Goal: Task Accomplishment & Management: Manage account settings

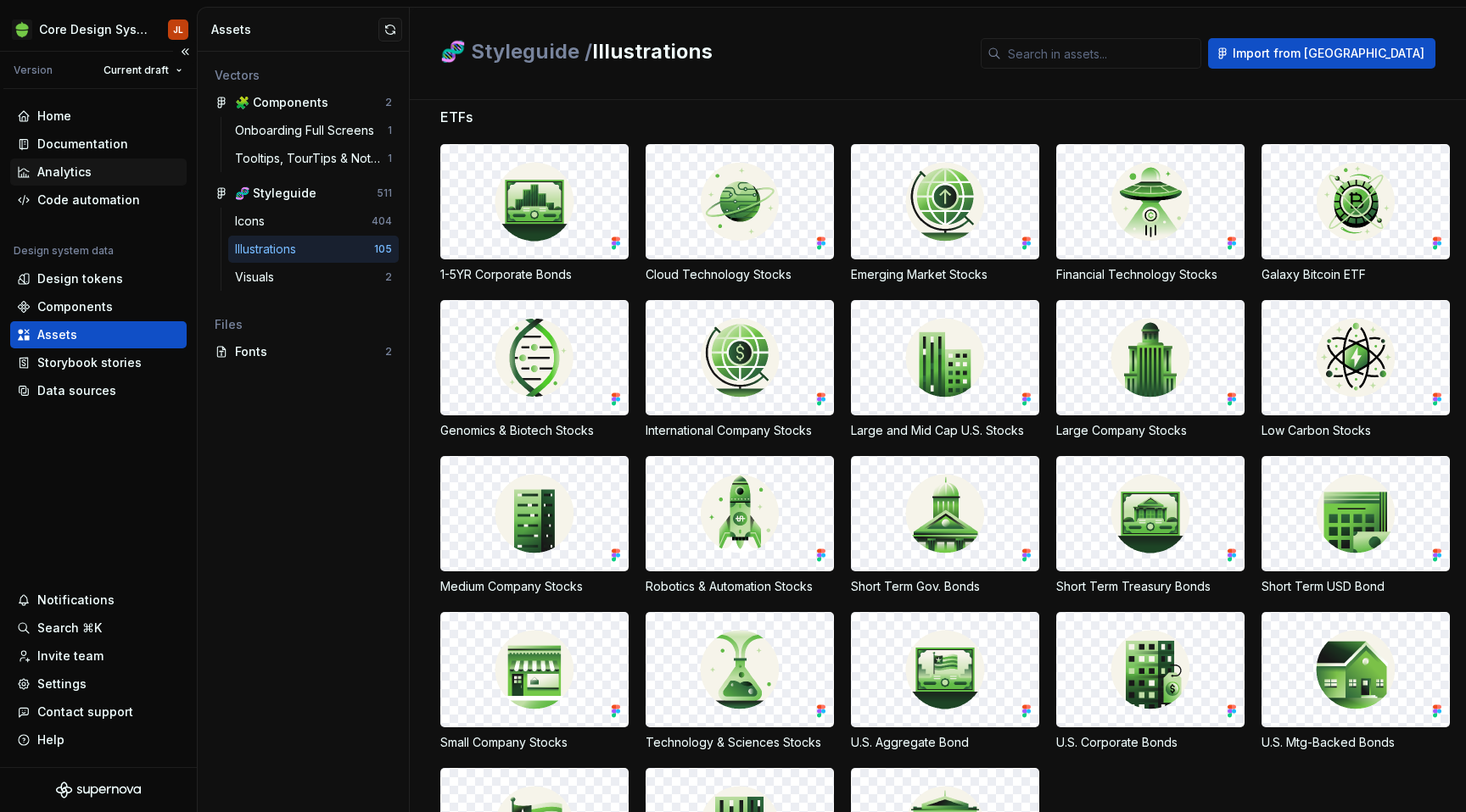
scroll to position [466, 0]
click at [85, 285] on div "Design tokens" at bounding box center [80, 279] width 85 height 17
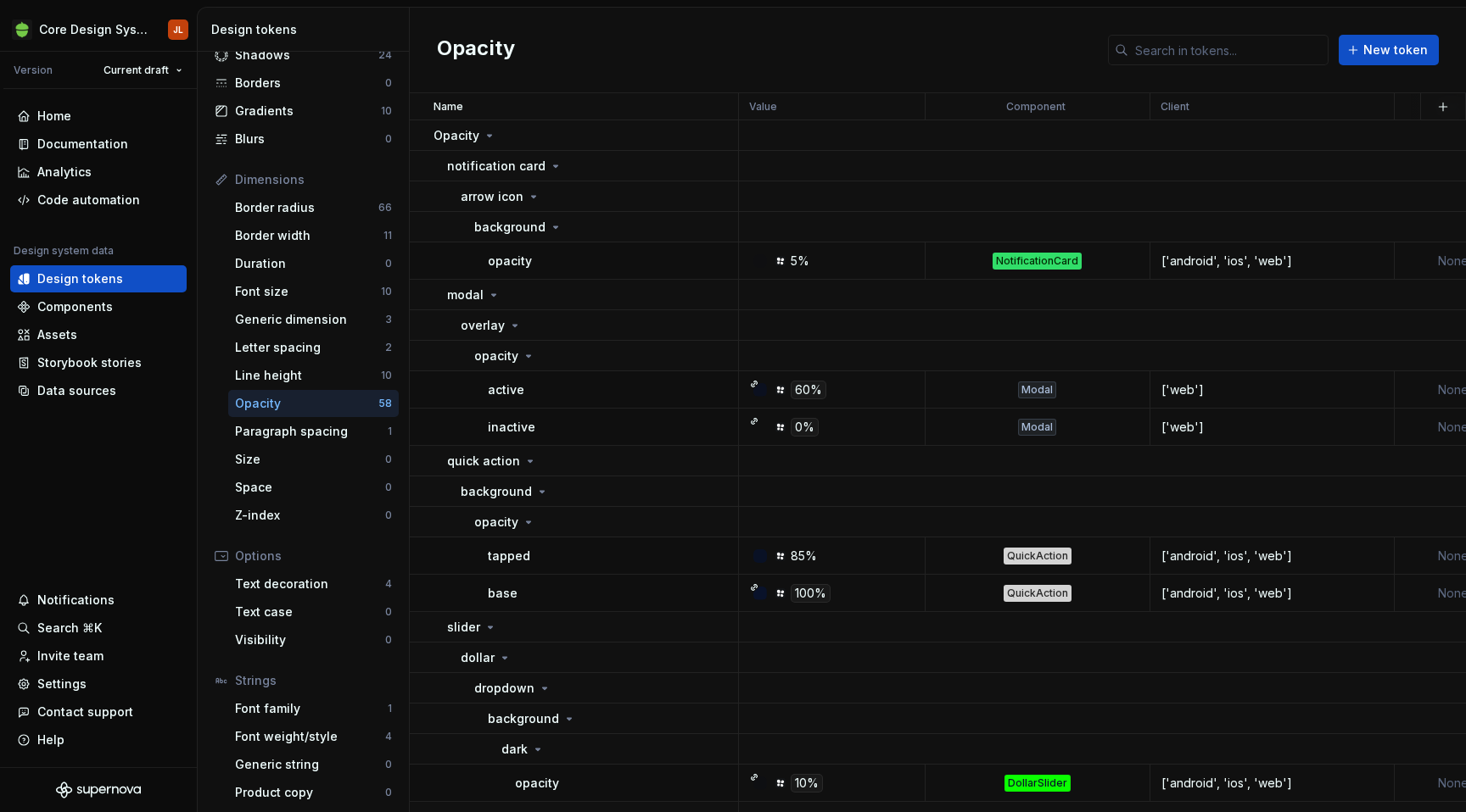
scroll to position [116, 0]
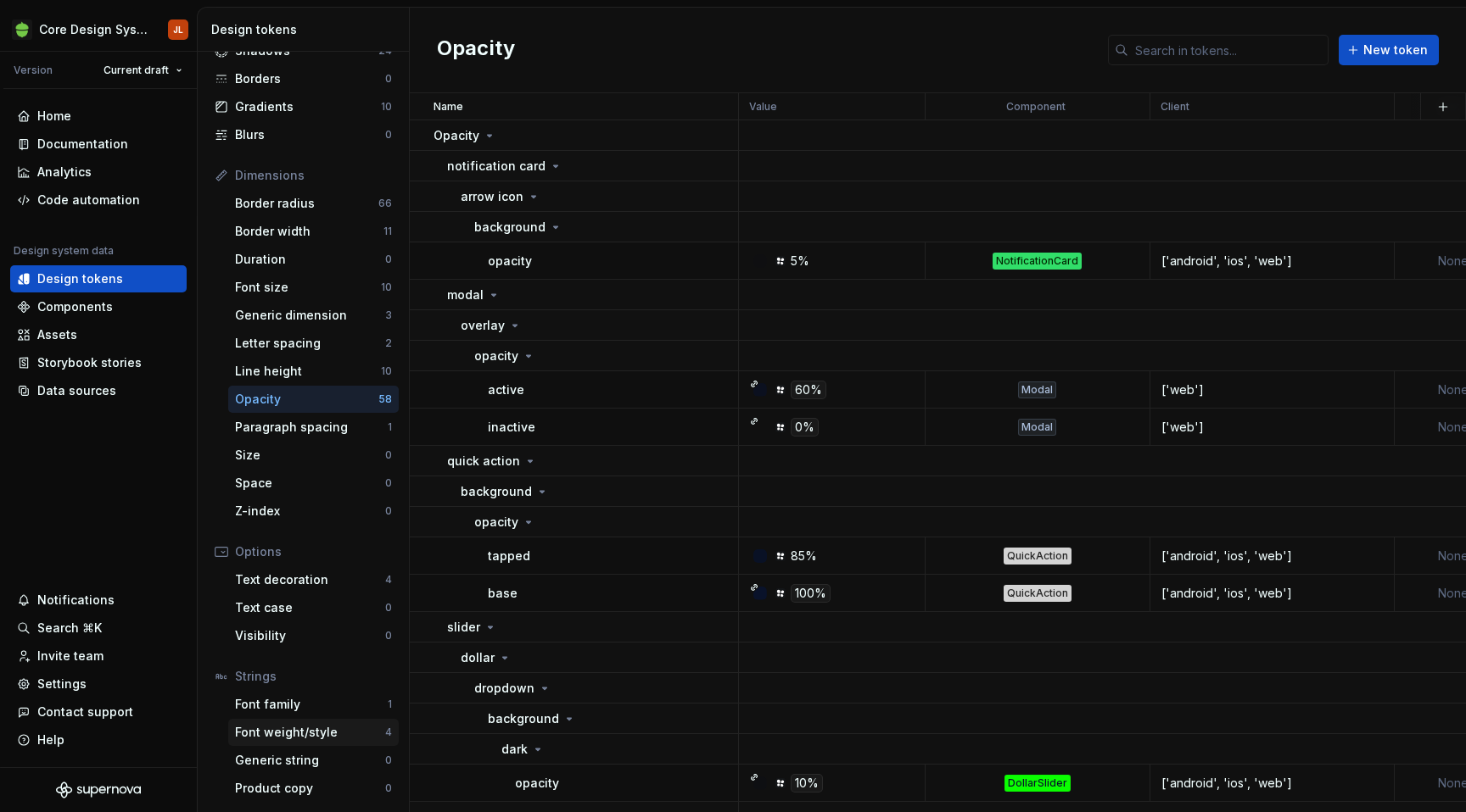
click at [318, 731] on div "Font weight/style" at bounding box center [309, 732] width 150 height 17
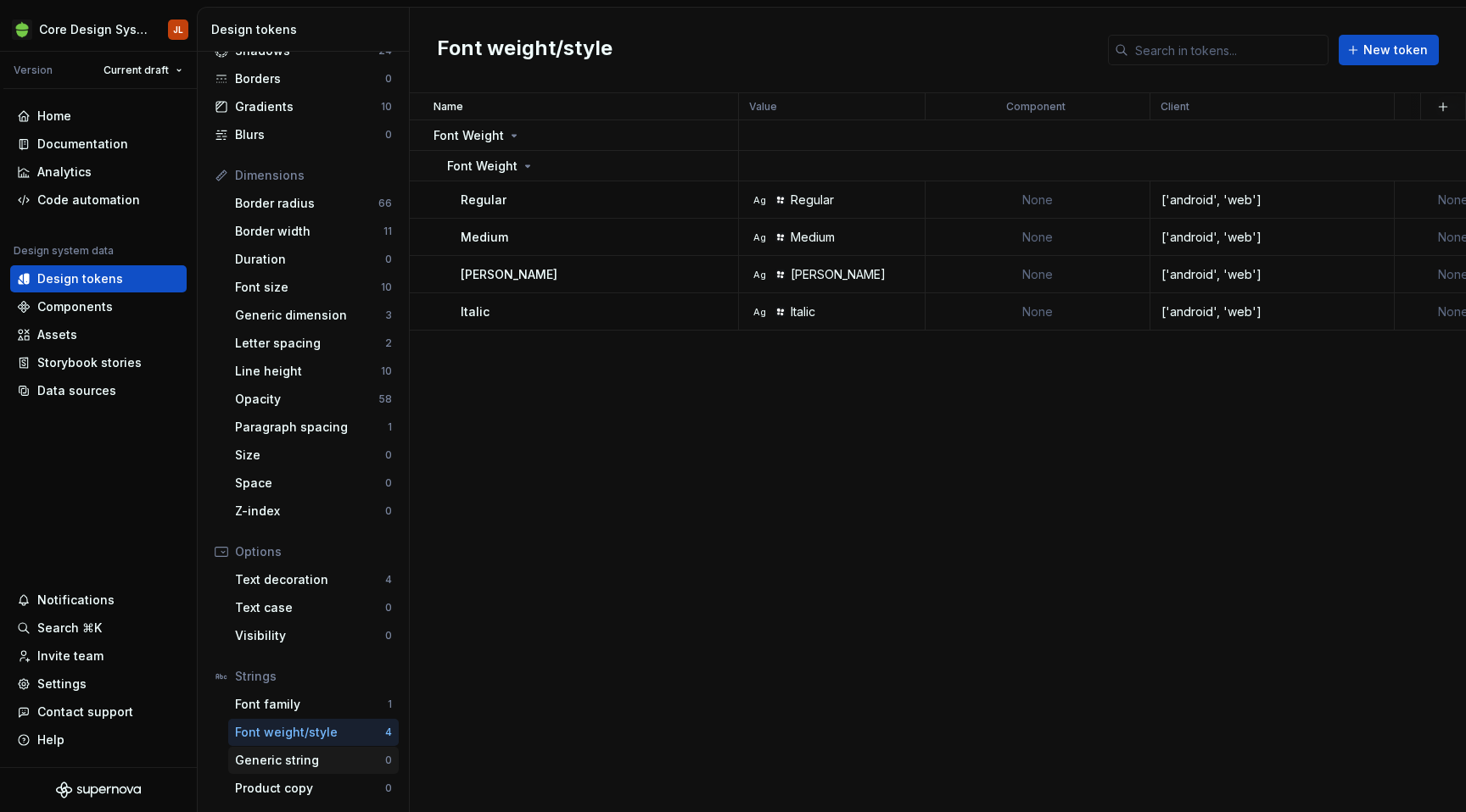
click at [299, 757] on div "Generic string" at bounding box center [309, 760] width 150 height 17
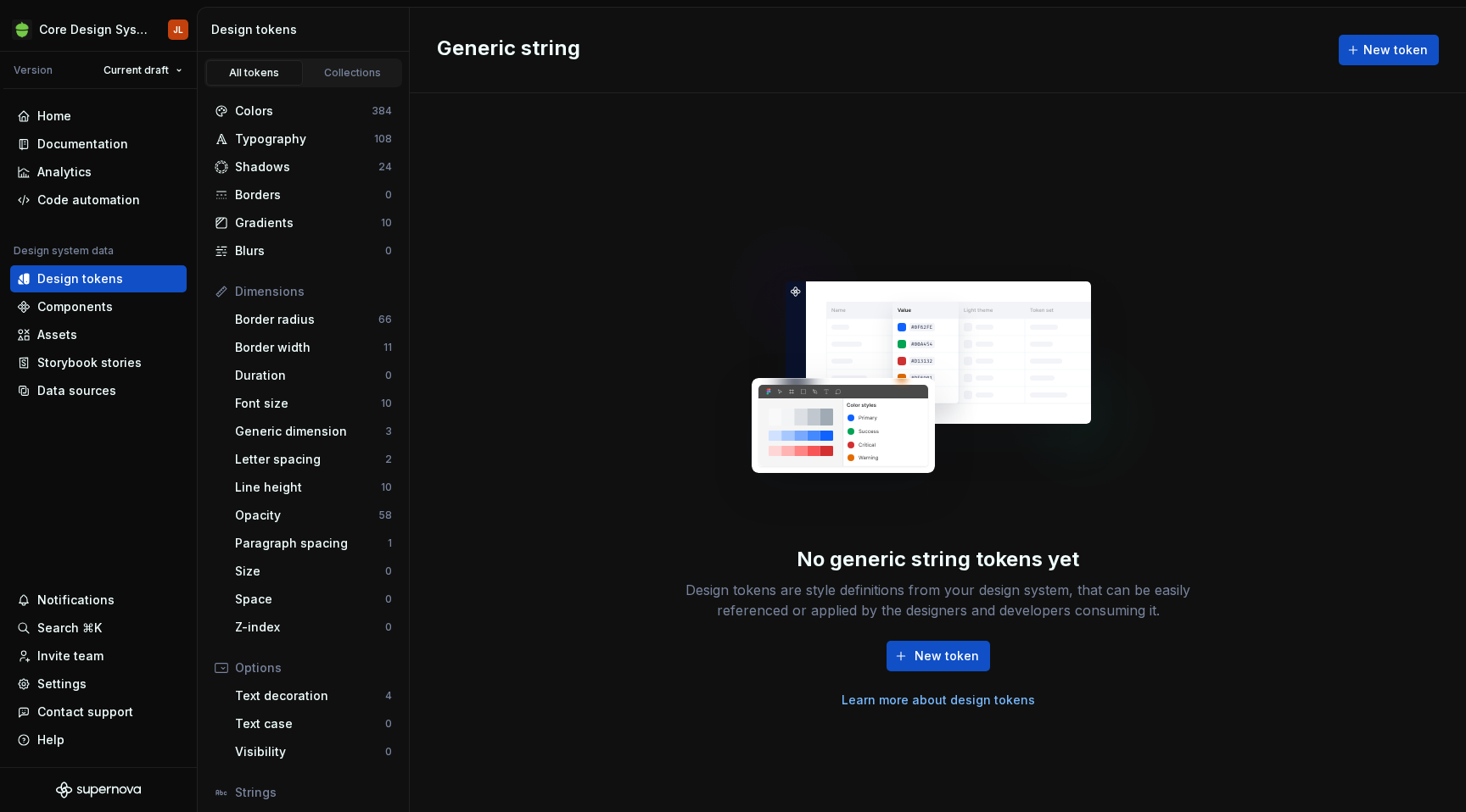
click at [261, 72] on div "All tokens" at bounding box center [254, 73] width 84 height 14
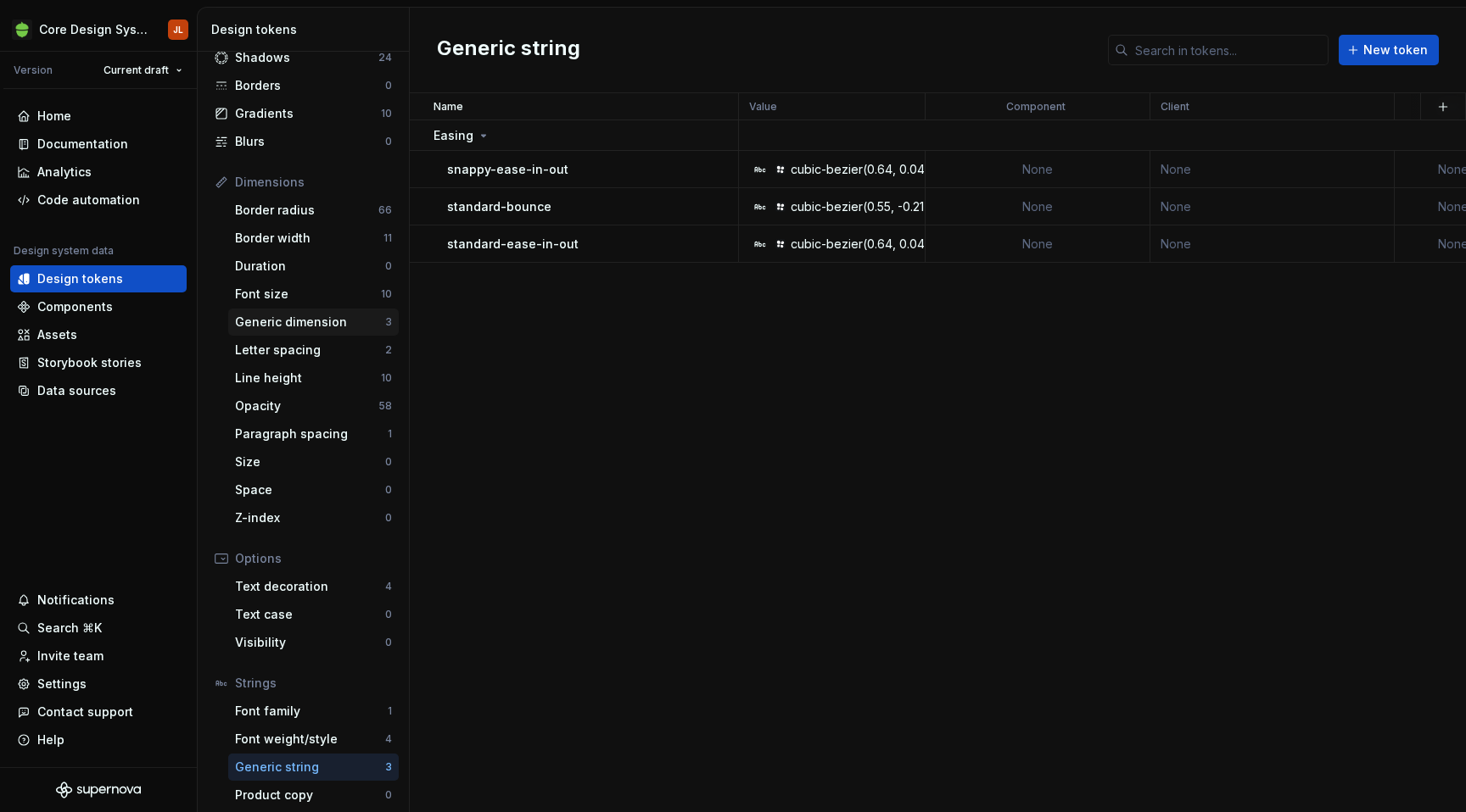
scroll to position [116, 0]
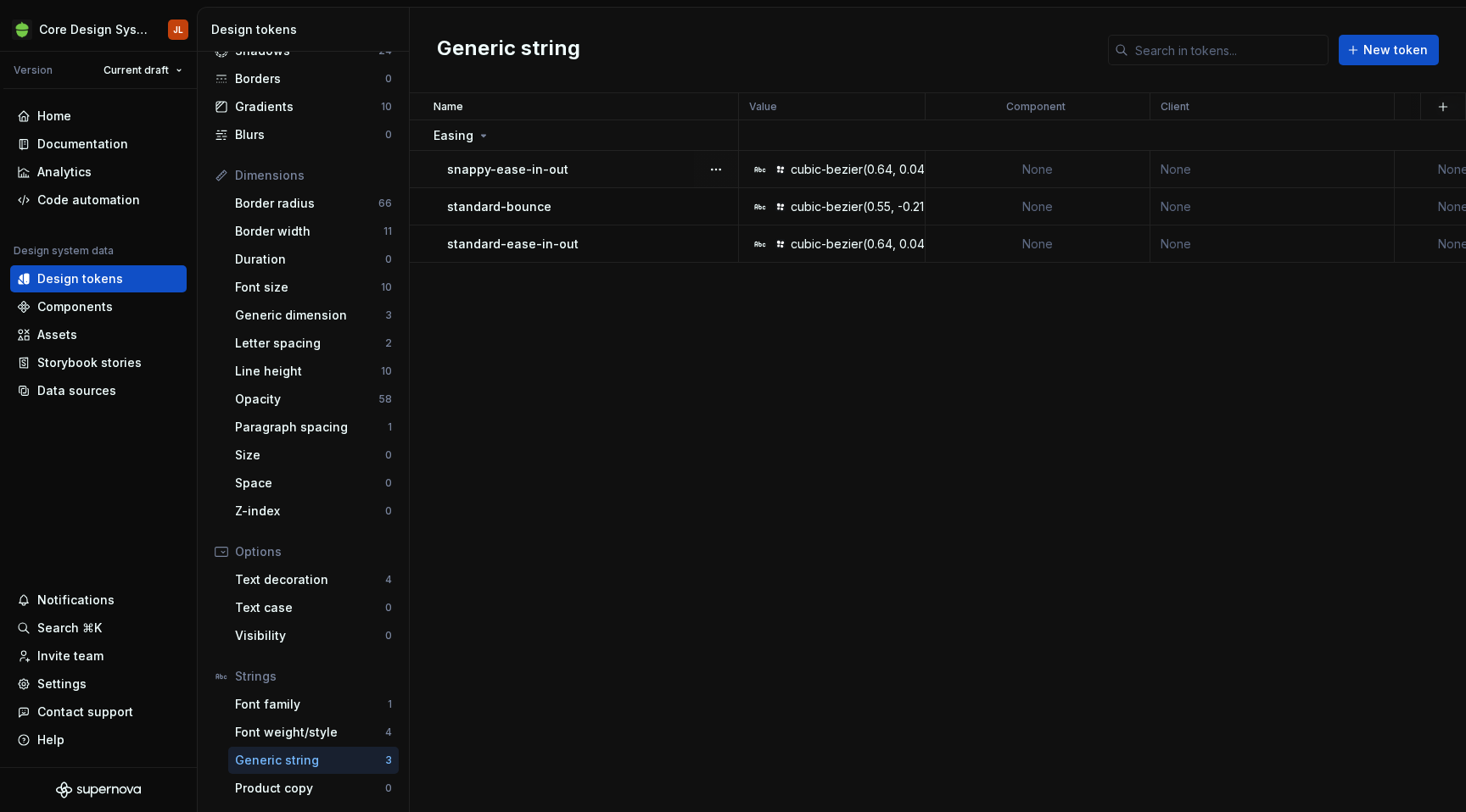
click at [1189, 161] on td "None" at bounding box center [1272, 170] width 244 height 37
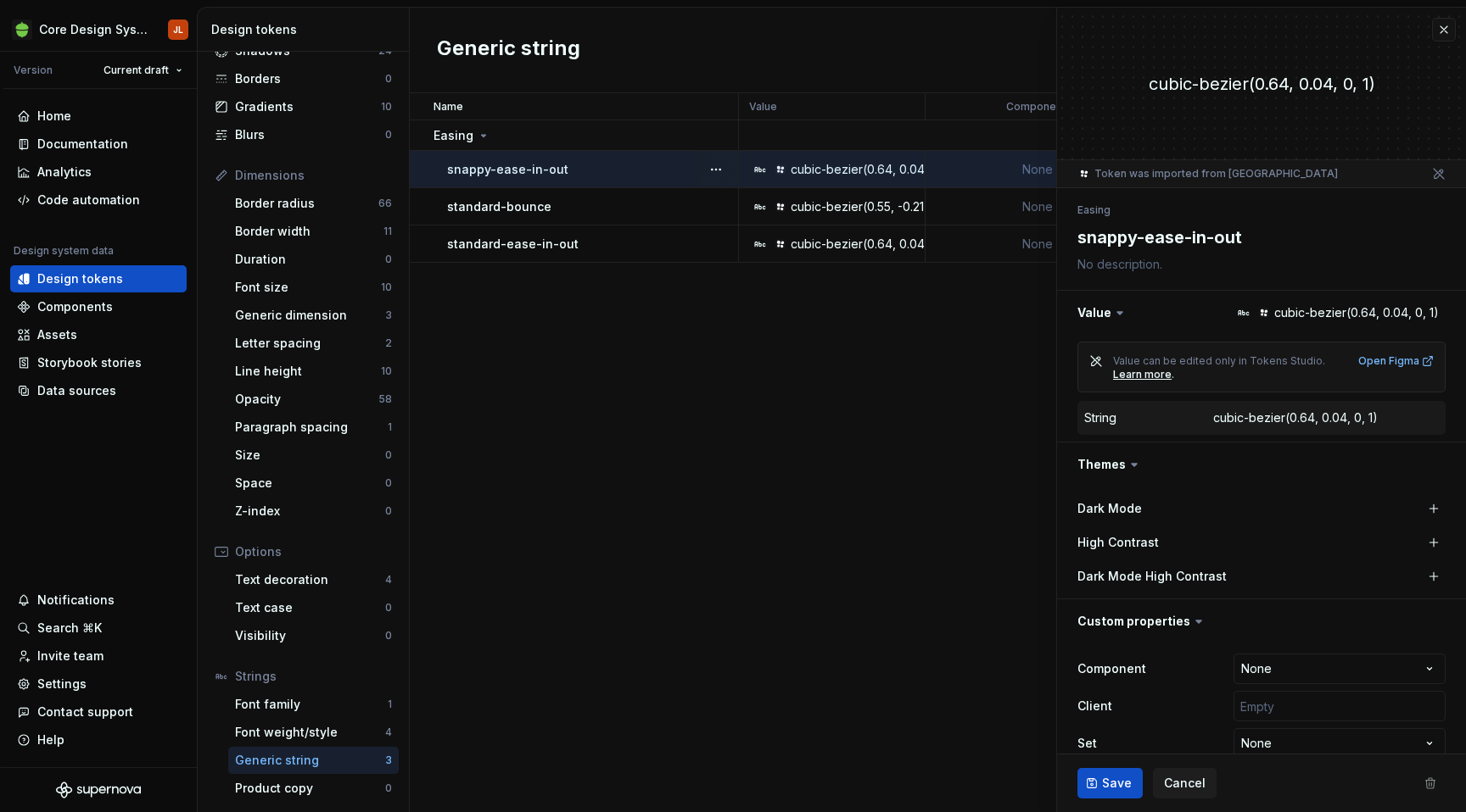
type textarea "*"
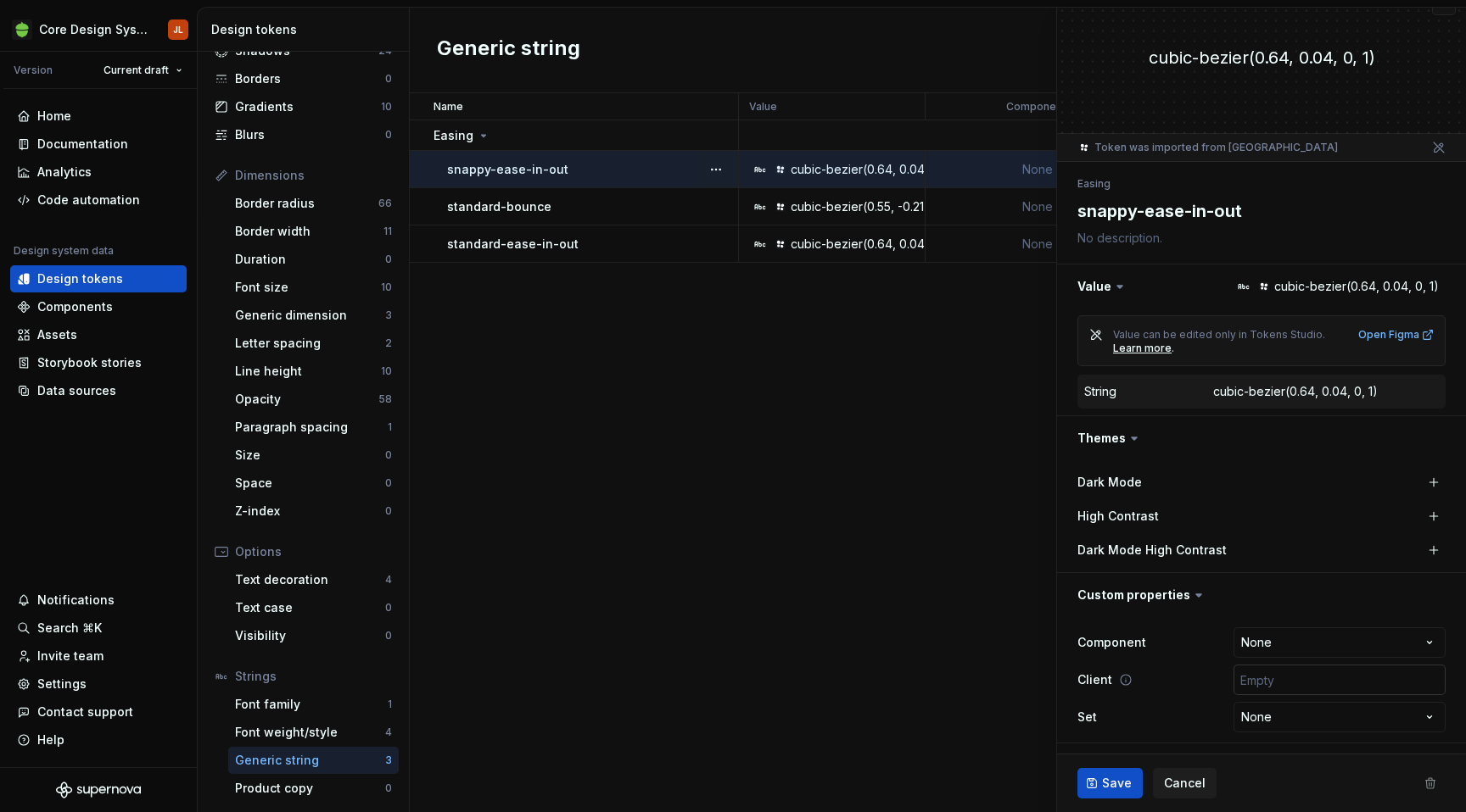
click at [1298, 687] on input "text" at bounding box center [1339, 679] width 212 height 30
type input "['android', 'ios', 'web']"
click at [1105, 775] on button "Save" at bounding box center [1110, 784] width 66 height 30
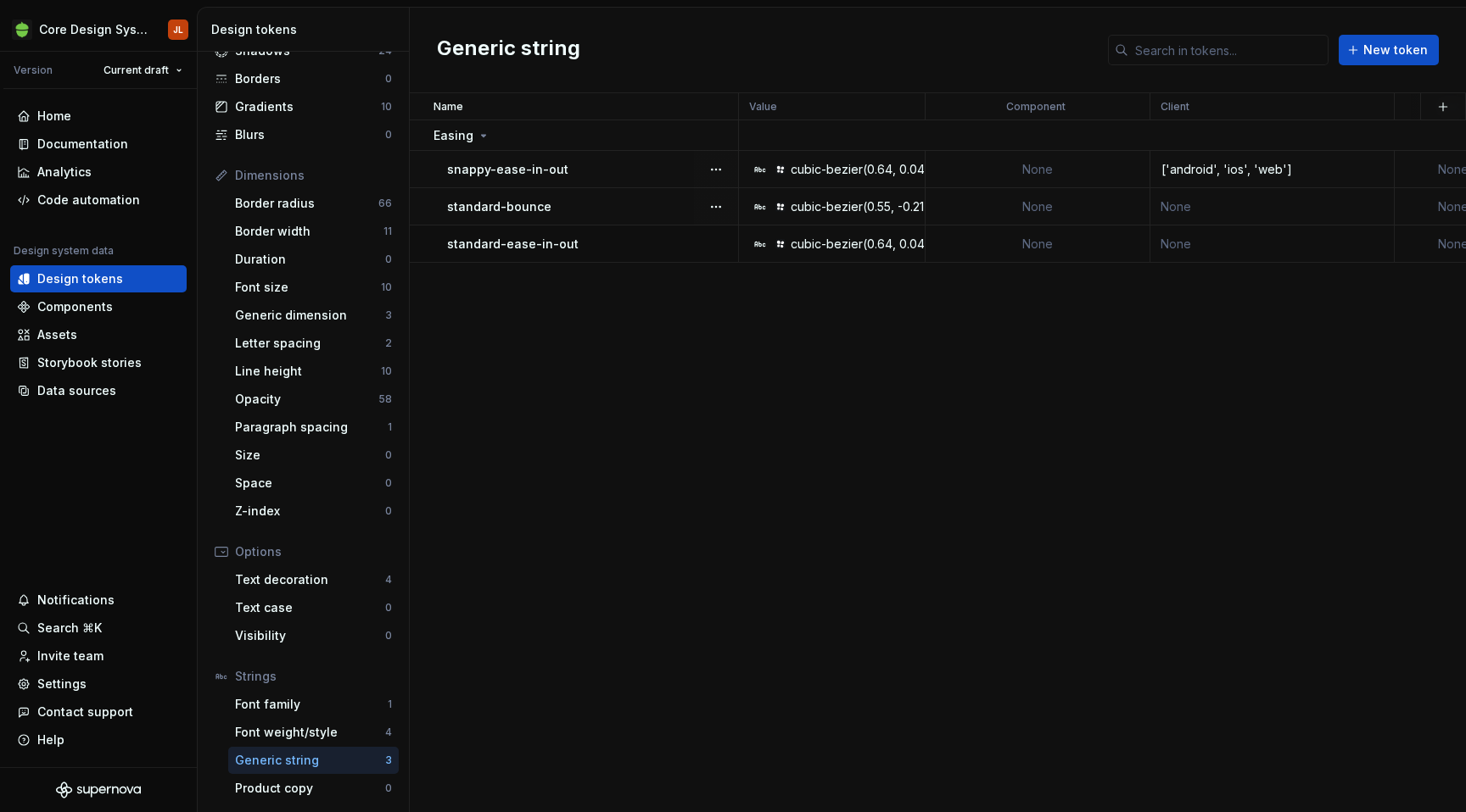
click at [1222, 203] on td "None" at bounding box center [1272, 207] width 244 height 37
type textarea "*"
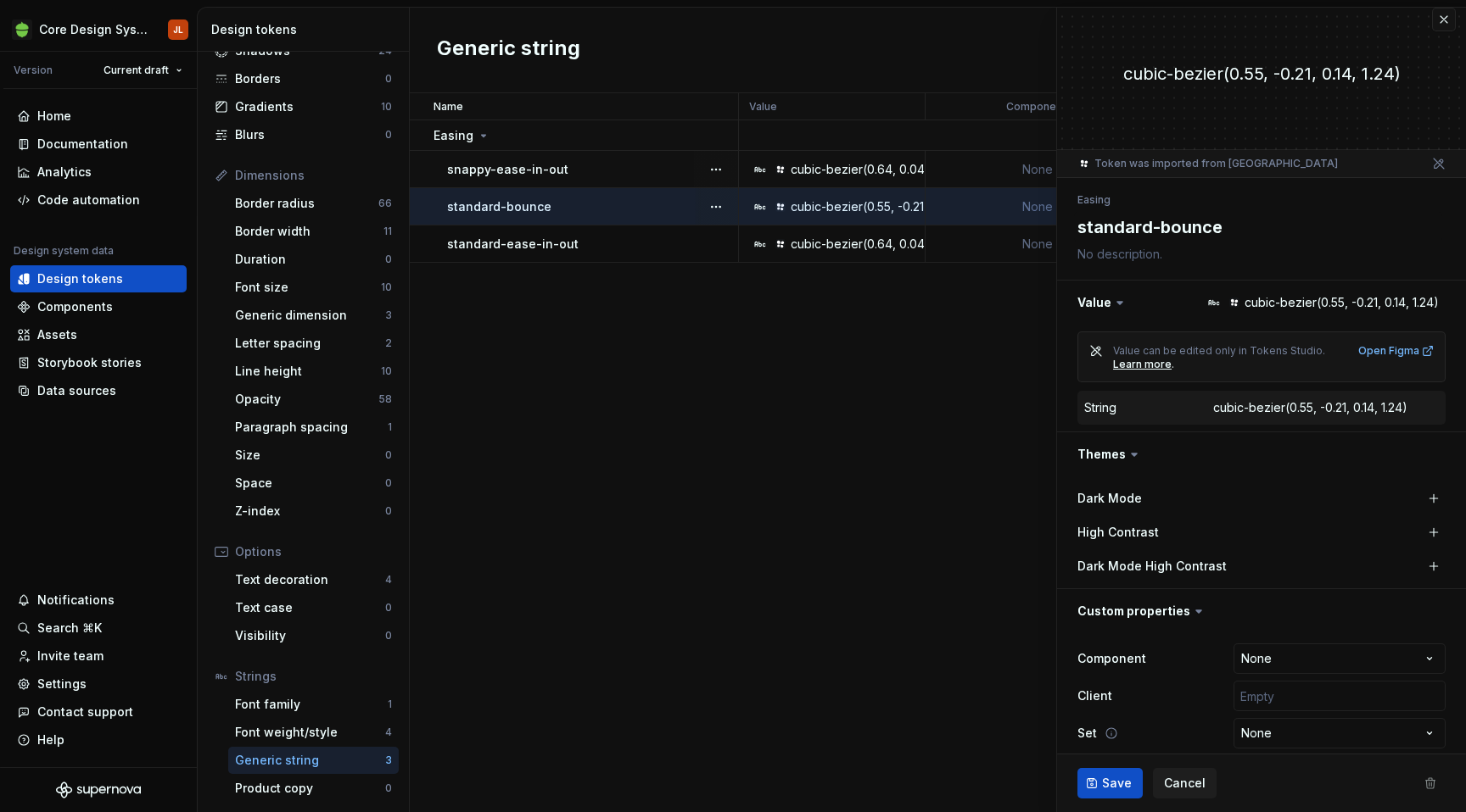
scroll to position [11, 0]
click at [1279, 705] on input "text" at bounding box center [1339, 695] width 212 height 30
type input "['android', 'ios', 'web']"
click at [1117, 773] on button "Save" at bounding box center [1110, 784] width 66 height 30
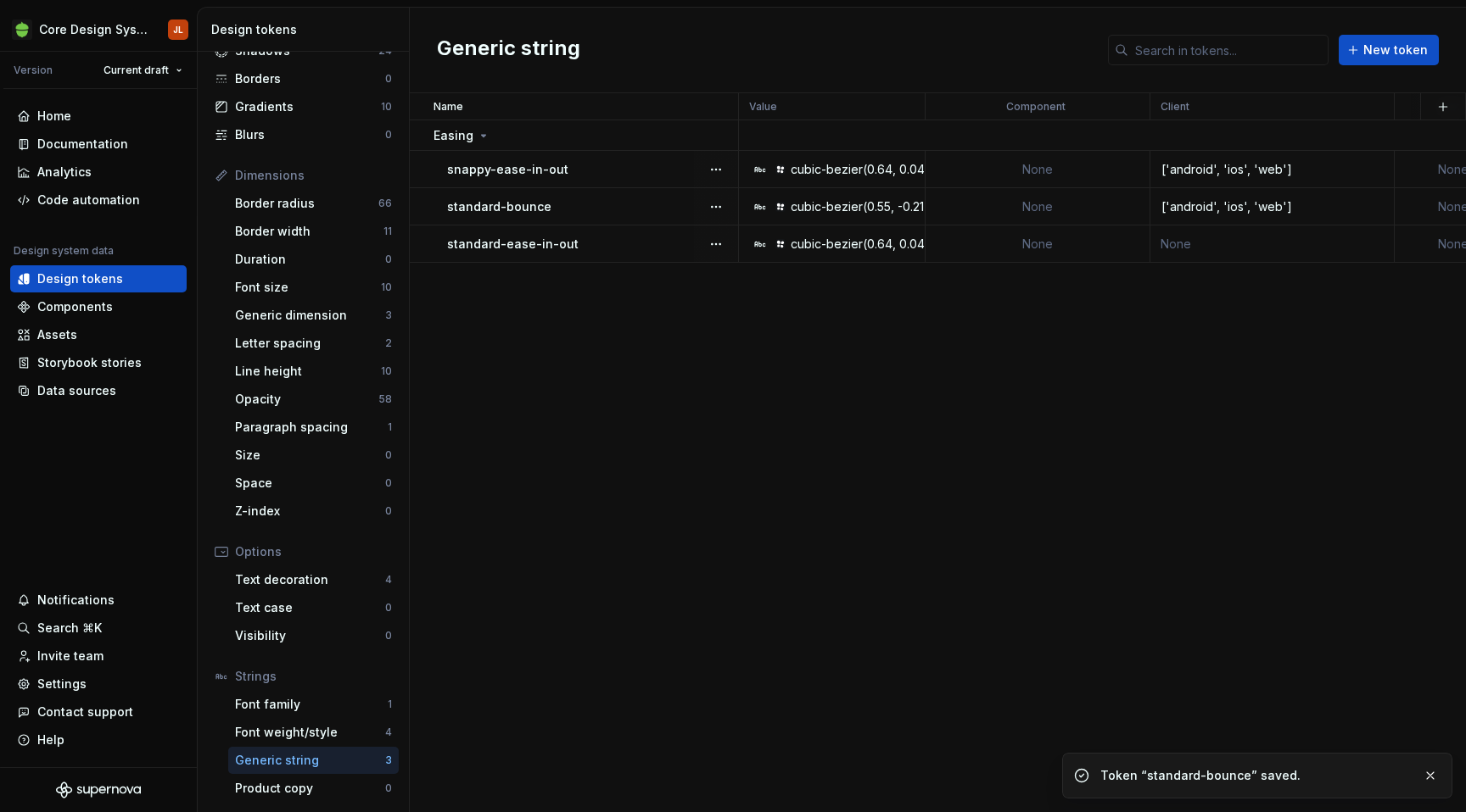
click at [1224, 245] on td "None" at bounding box center [1272, 244] width 244 height 37
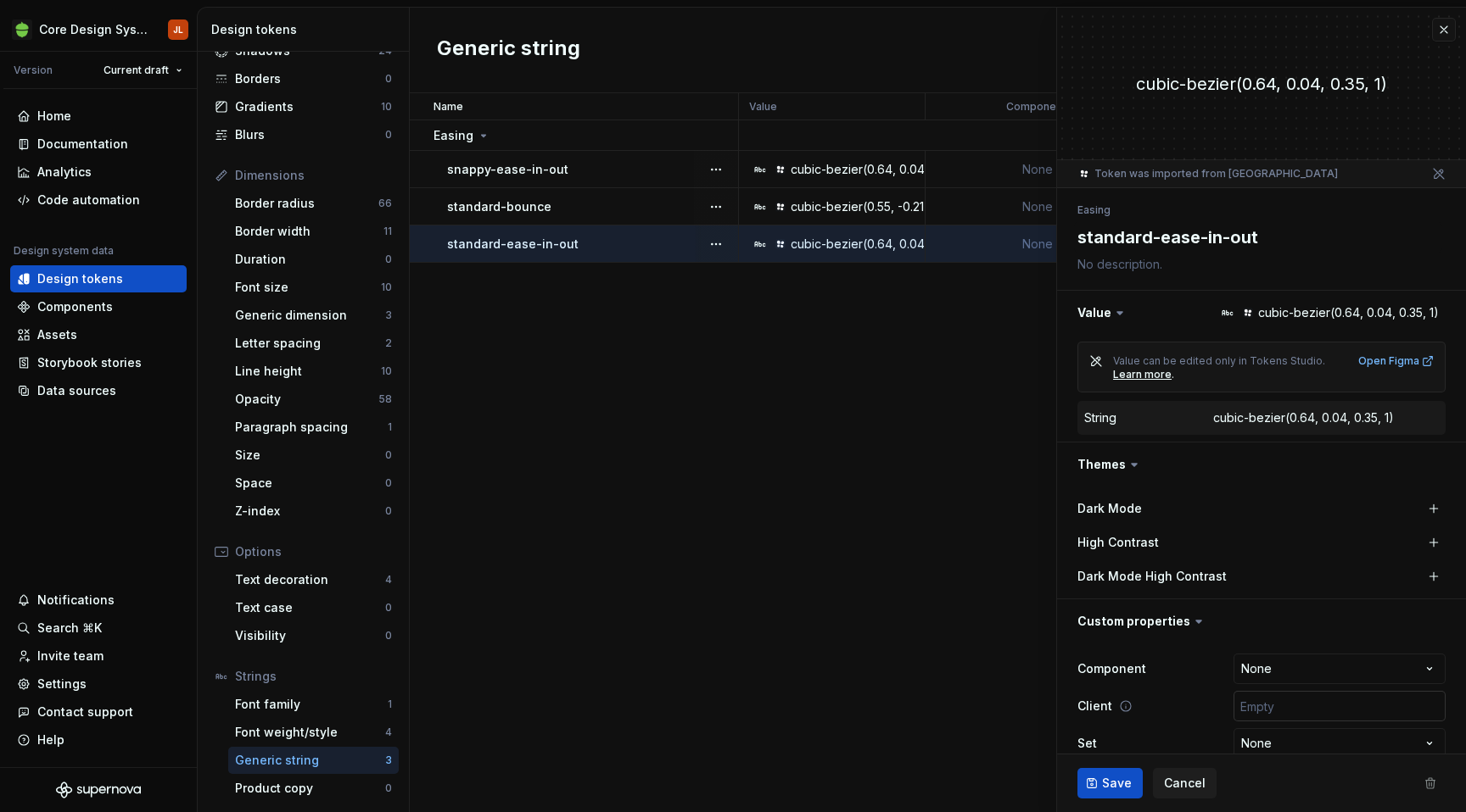
type textarea "*"
click at [1285, 716] on input "text" at bounding box center [1339, 706] width 212 height 30
type input "['android', 'ios', 'web']"
click at [1124, 783] on span "Save" at bounding box center [1116, 783] width 29 height 17
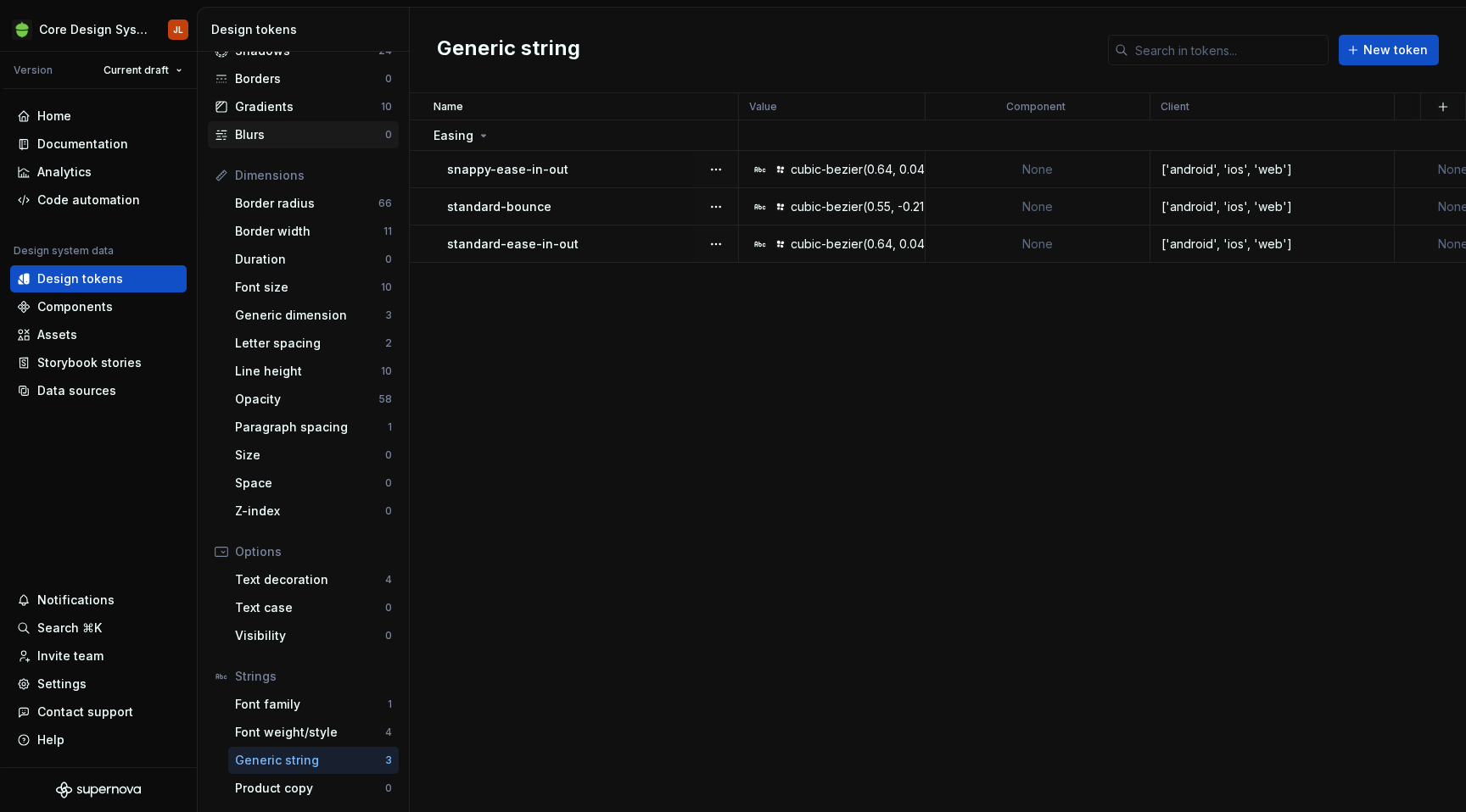
click at [279, 129] on div "Blurs" at bounding box center [309, 135] width 150 height 17
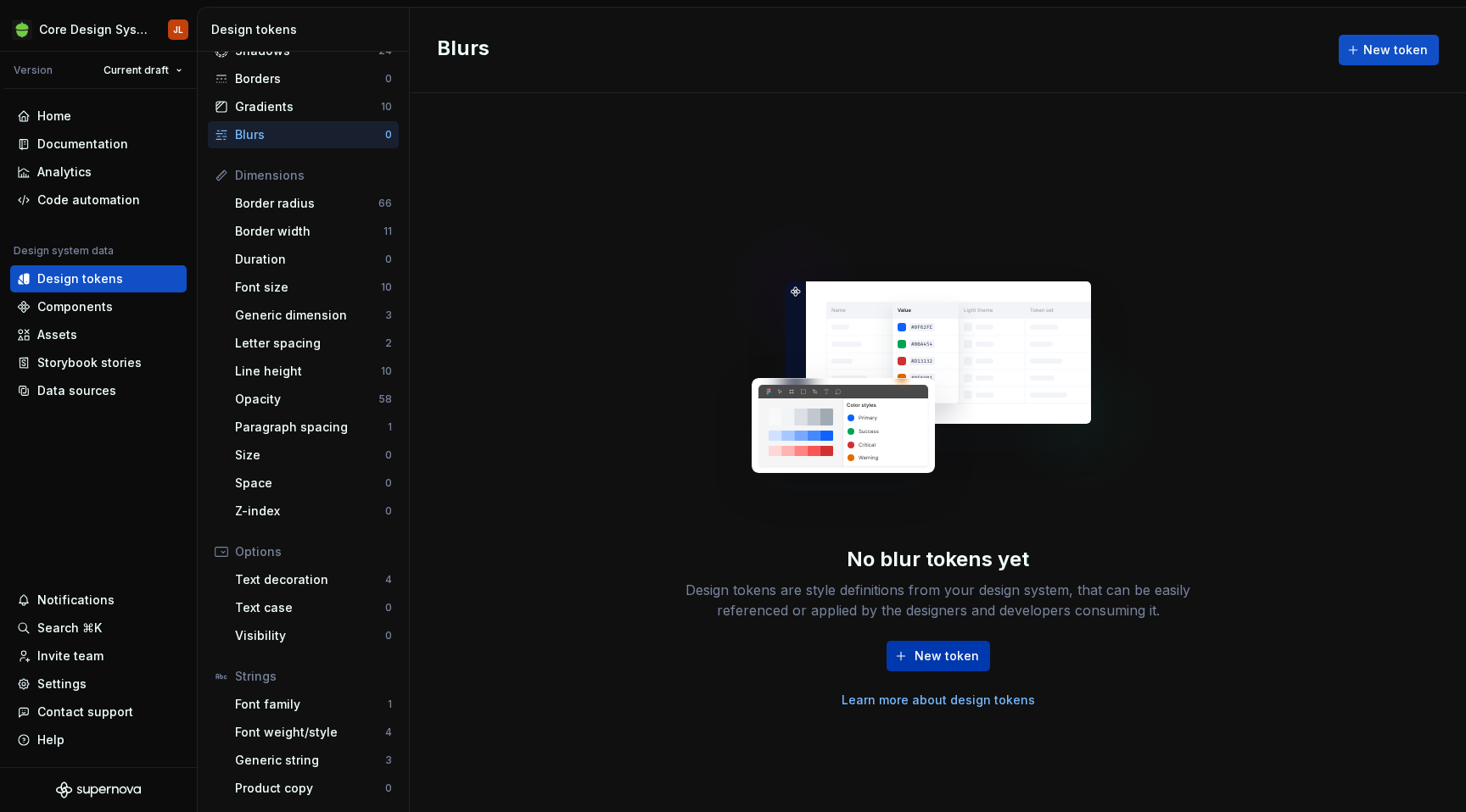
click at [927, 658] on span "New token" at bounding box center [947, 656] width 65 height 17
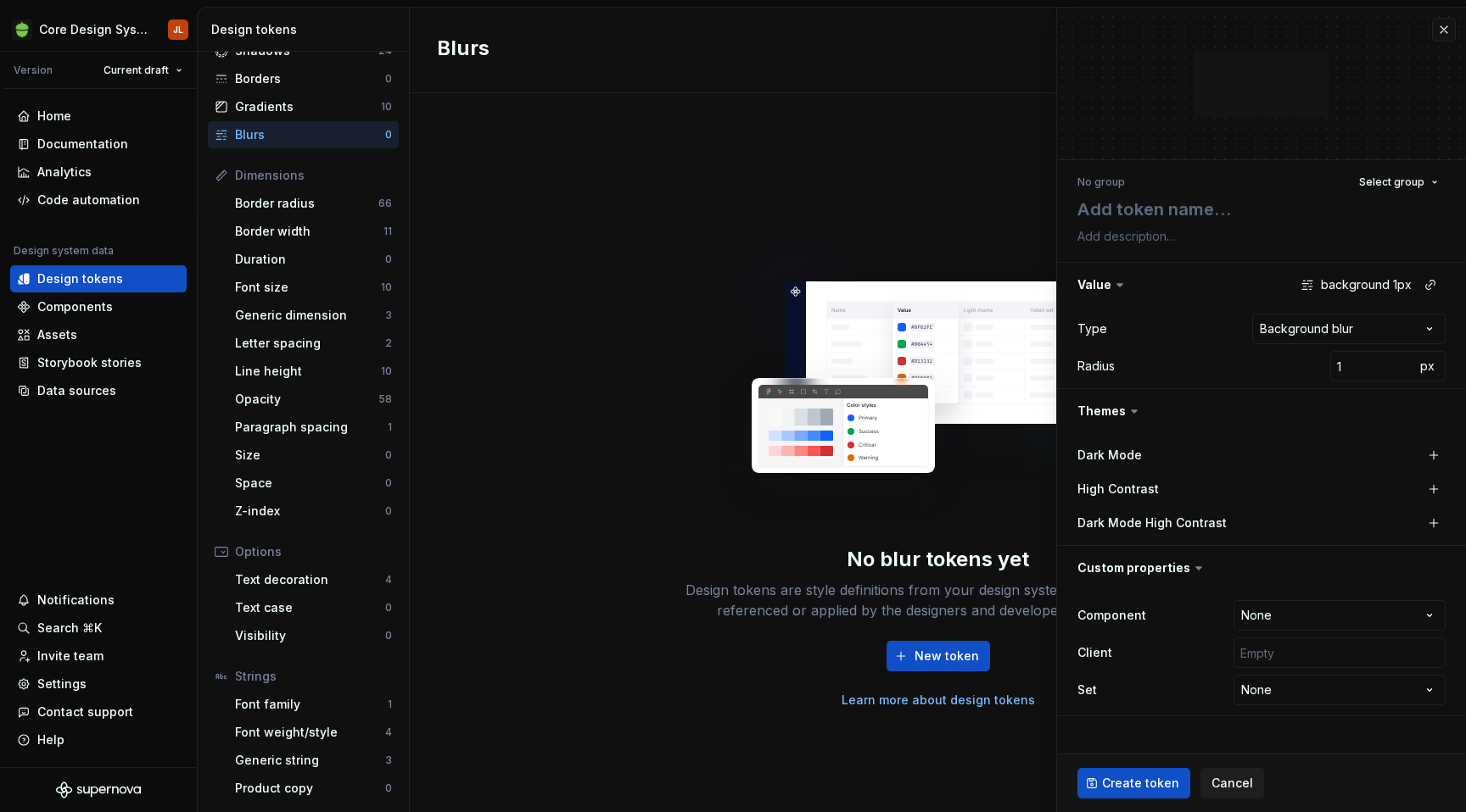
type textarea "*"
click at [1432, 329] on html "**********" at bounding box center [733, 406] width 1466 height 812
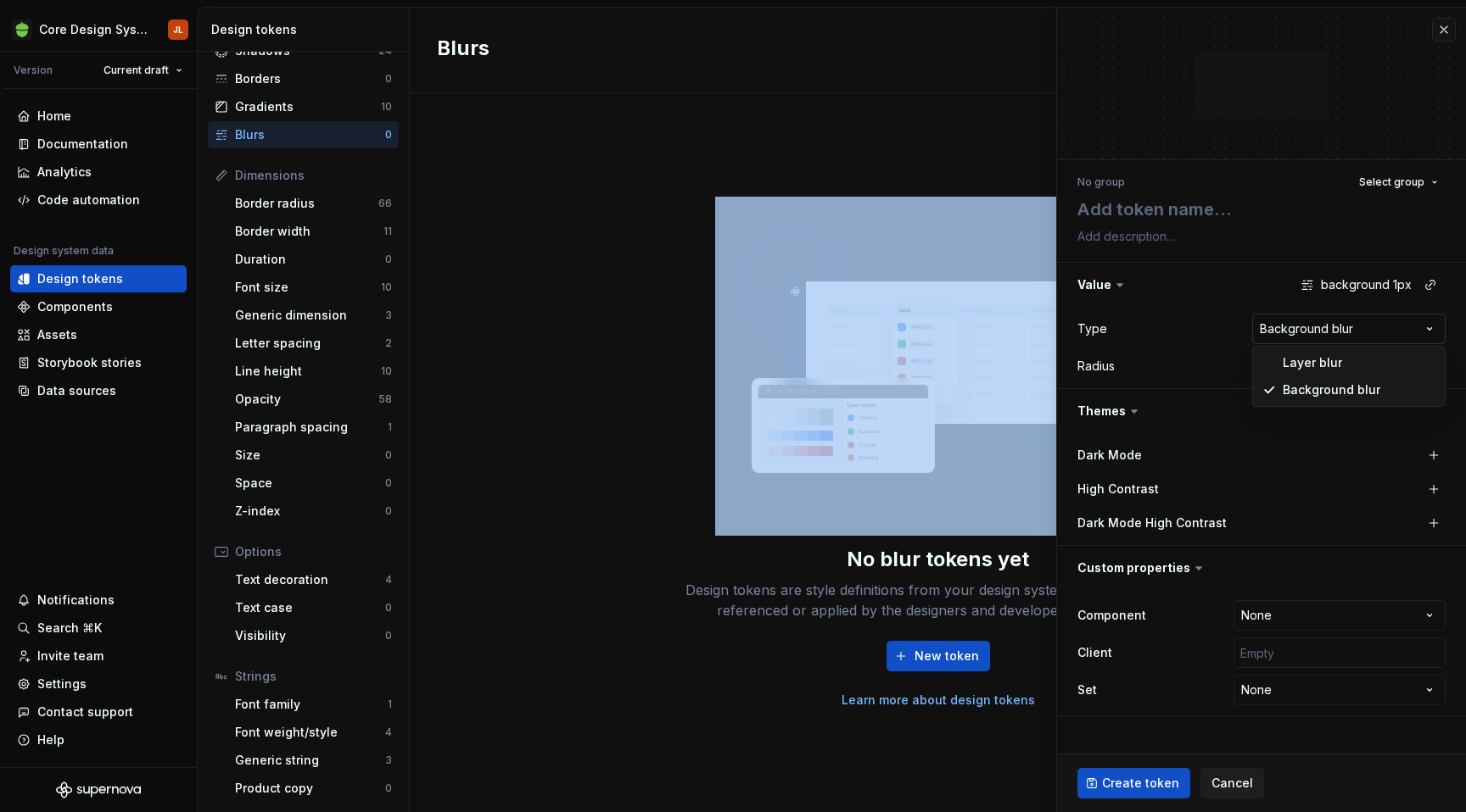
click at [1432, 329] on html "**********" at bounding box center [733, 406] width 1466 height 812
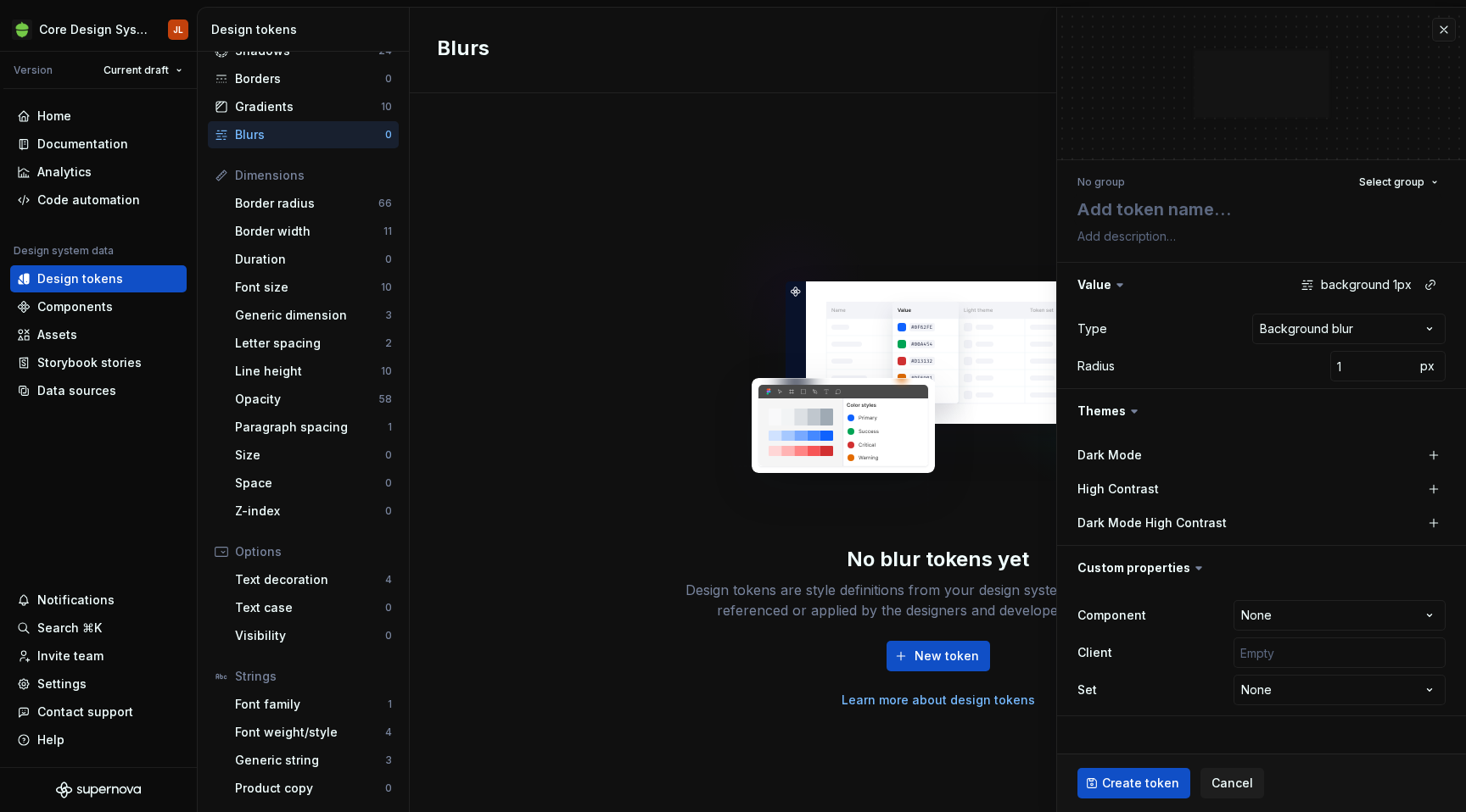
click at [1279, 58] on div at bounding box center [1261, 83] width 136 height 68
click at [1222, 785] on span "Cancel" at bounding box center [1231, 783] width 41 height 17
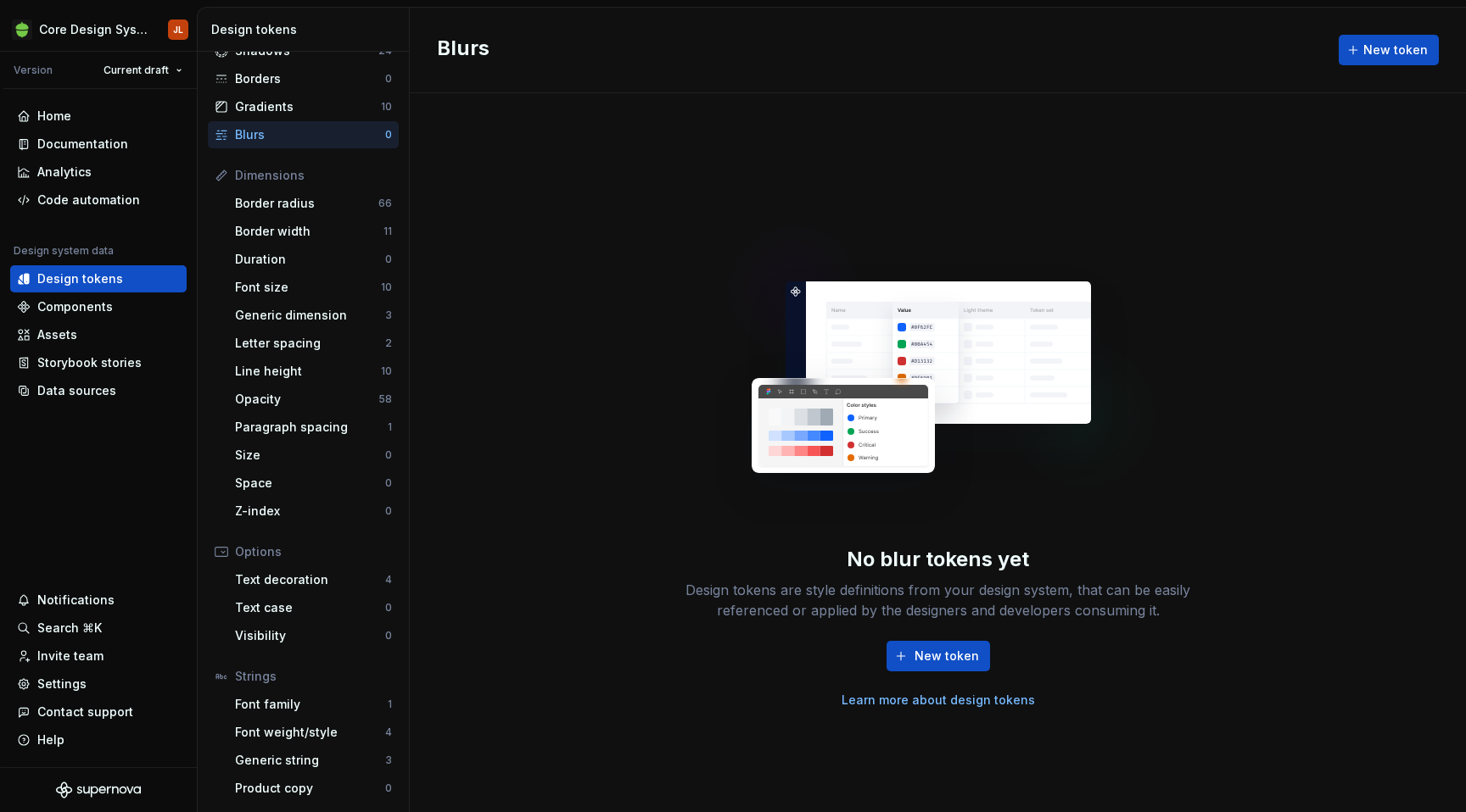
click at [966, 697] on link "Learn more about design tokens" at bounding box center [938, 700] width 193 height 17
